Goal: Task Accomplishment & Management: Manage account settings

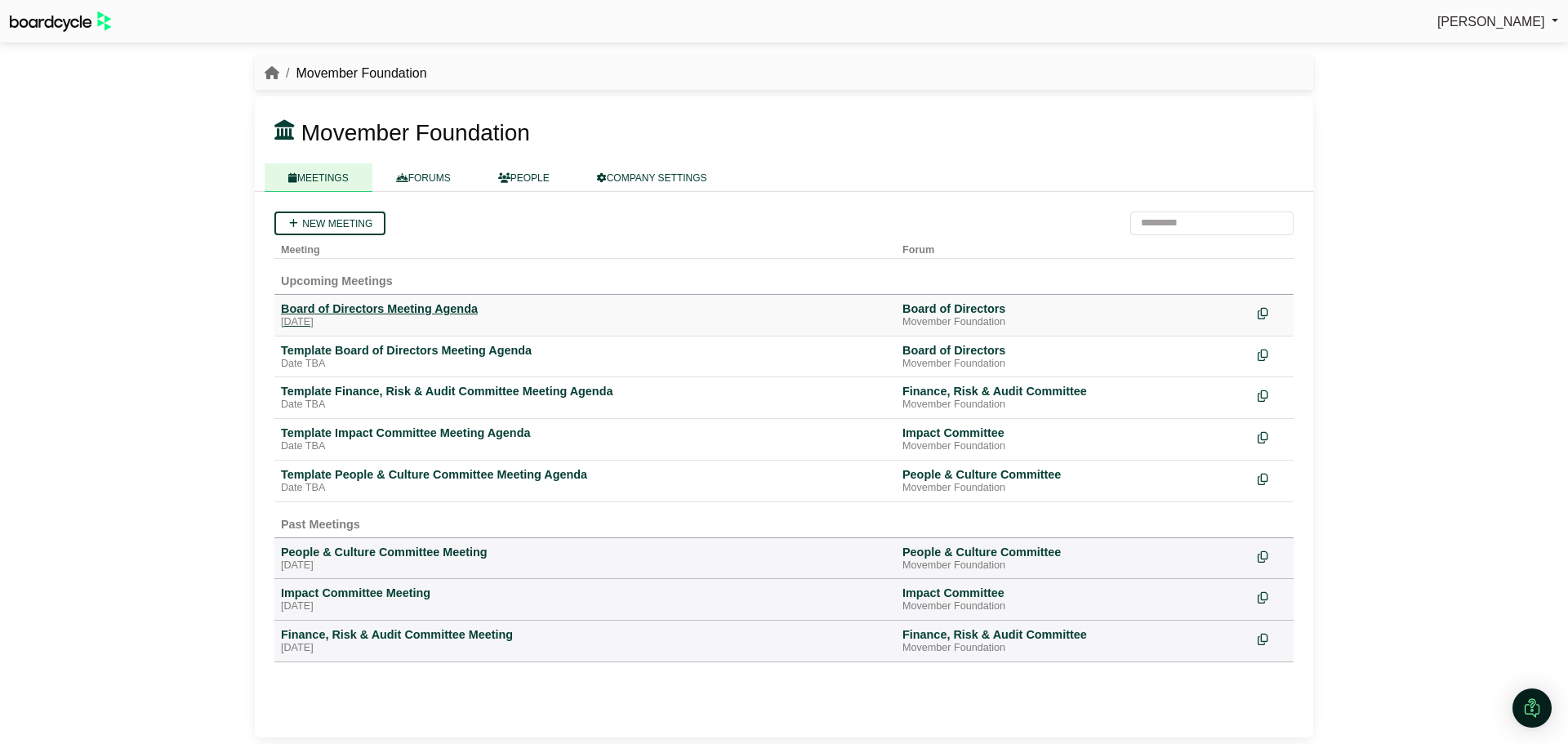
click at [439, 307] on div "Board of Directors Meeting Agenda" at bounding box center [585, 309] width 608 height 15
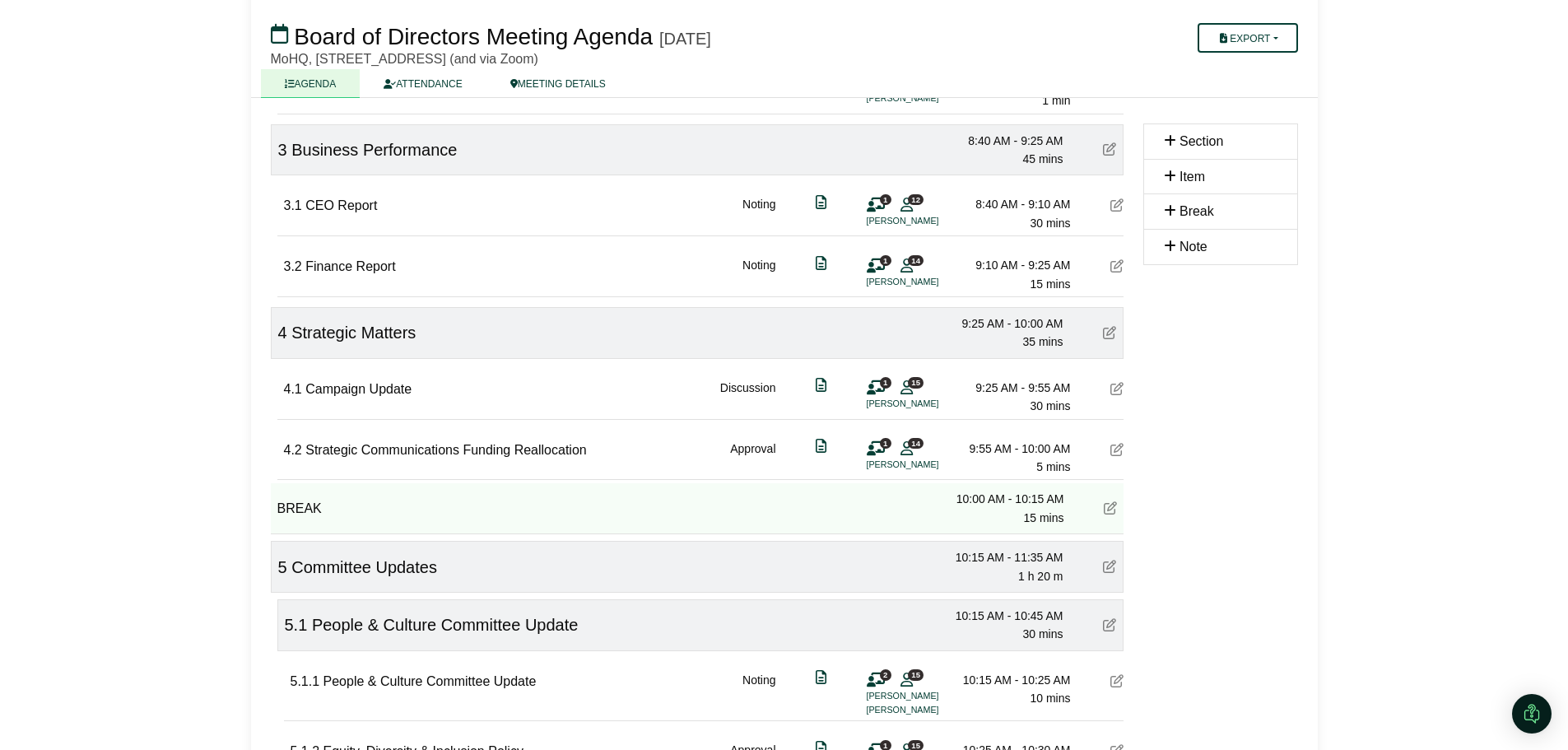
scroll to position [576, 0]
click at [1115, 448] on icon at bounding box center [1117, 449] width 13 height 13
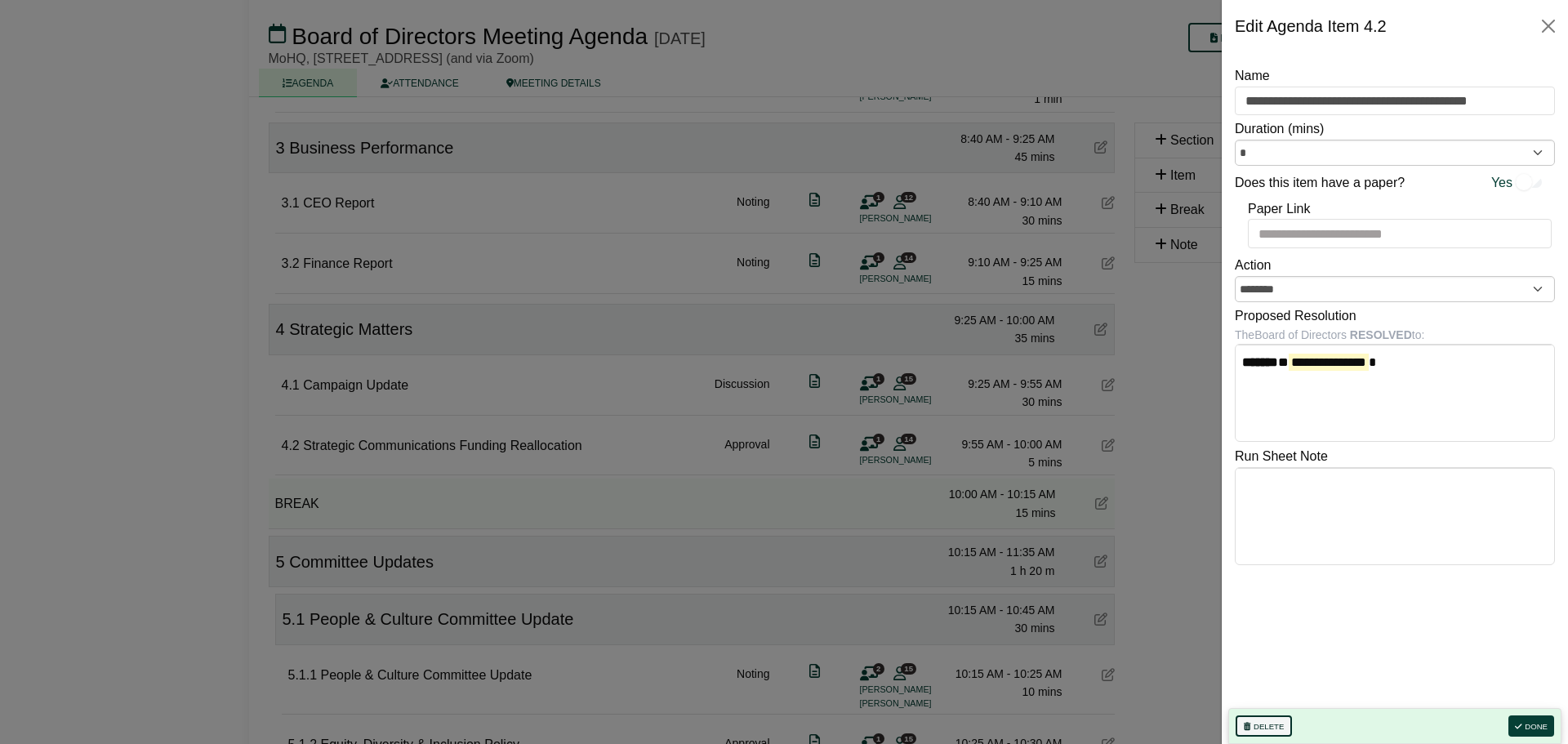
click at [1268, 728] on button "Delete" at bounding box center [1264, 725] width 57 height 21
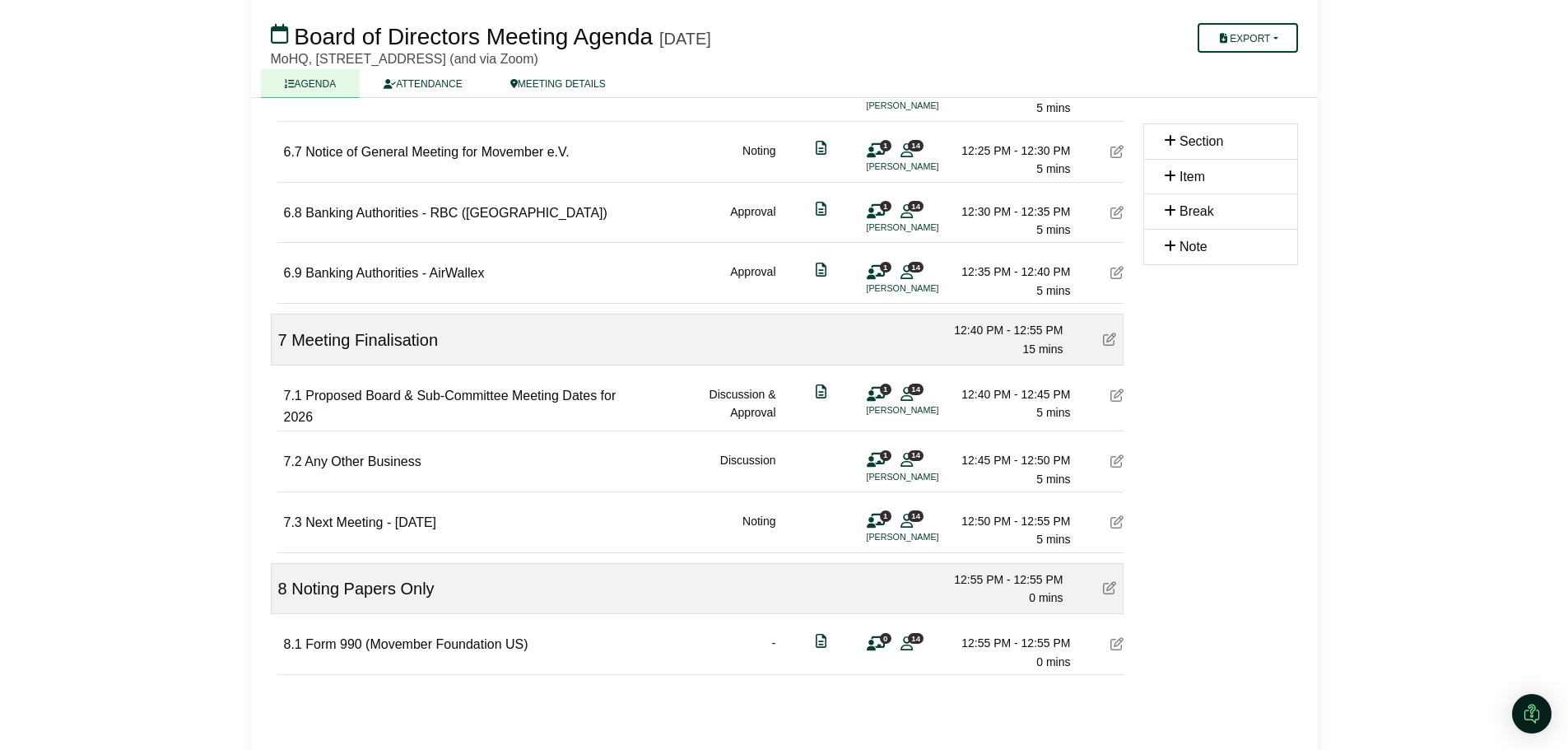
scroll to position [2517, 0]
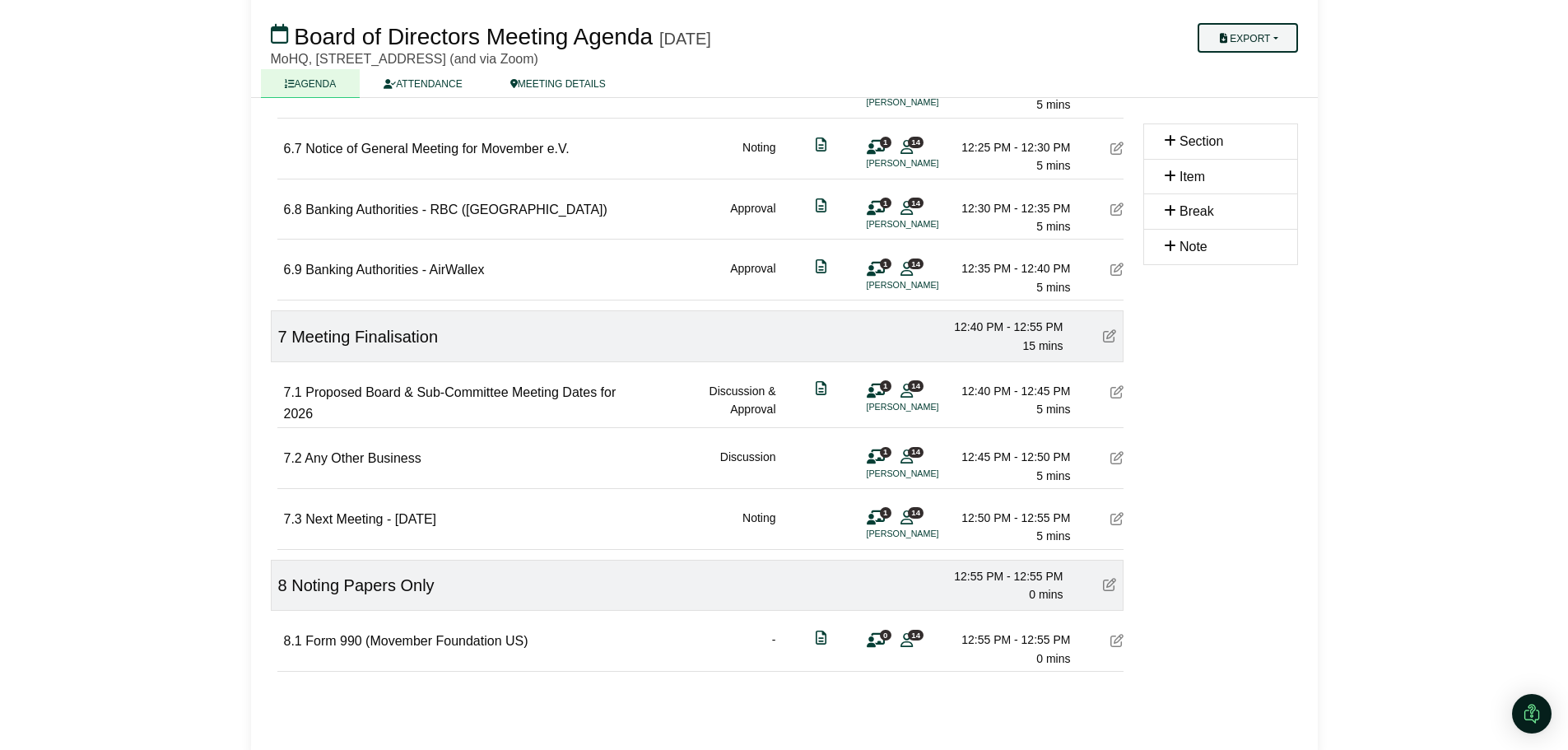
click at [1232, 41] on button "Export" at bounding box center [1248, 37] width 99 height 29
click at [1232, 70] on link "Agenda" at bounding box center [1264, 66] width 143 height 24
